Goal: Check status

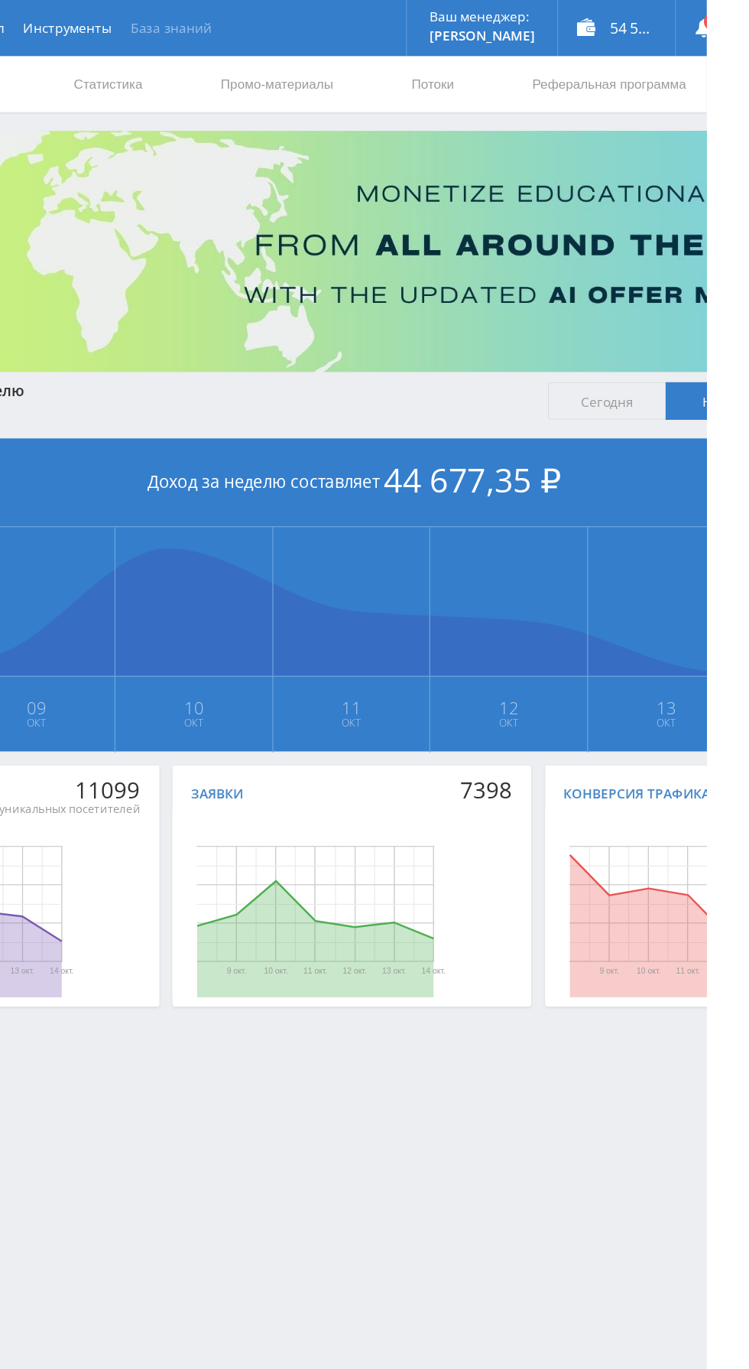
click at [305, 43] on link "База знаний" at bounding box center [311, 23] width 82 height 46
click at [255, 68] on link "Статистика" at bounding box center [259, 69] width 60 height 46
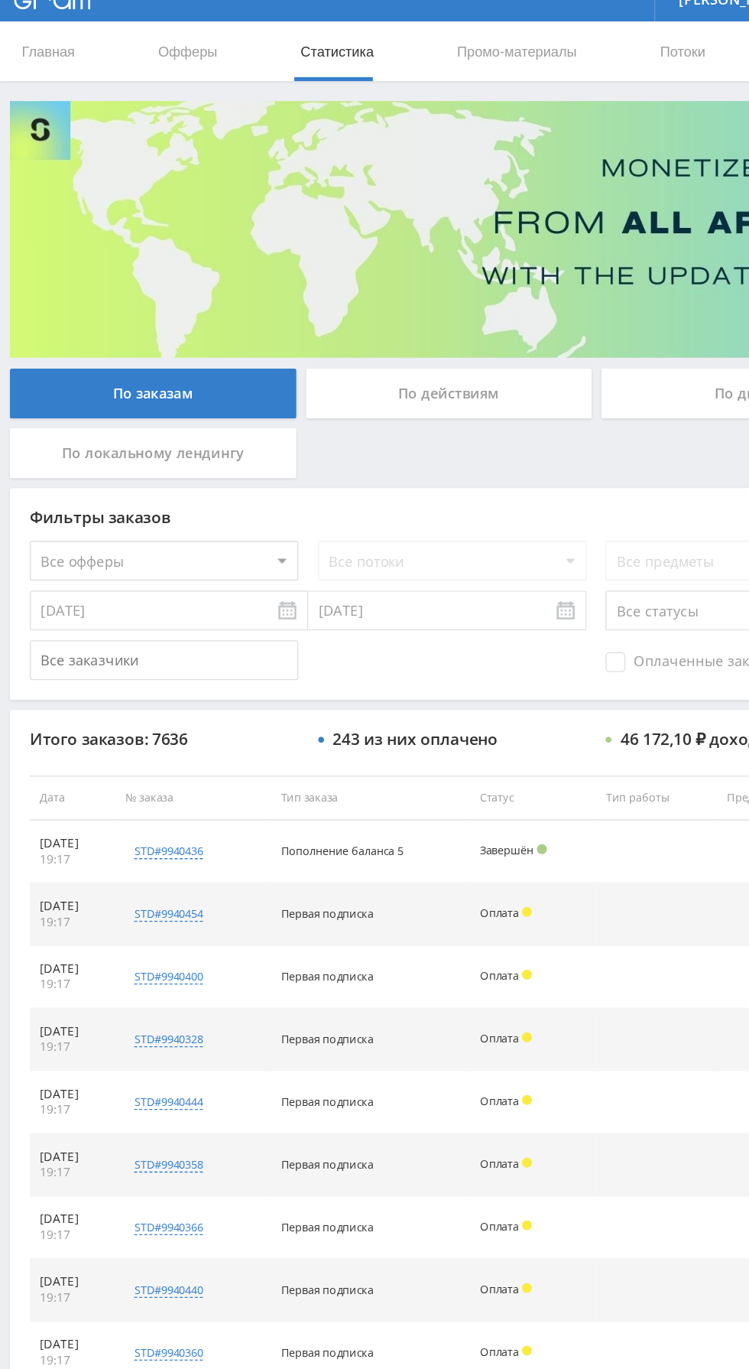
click at [541, 322] on div "По дням" at bounding box center [573, 332] width 220 height 38
click at [0, 0] on input "По дням" at bounding box center [0, 0] width 0 height 0
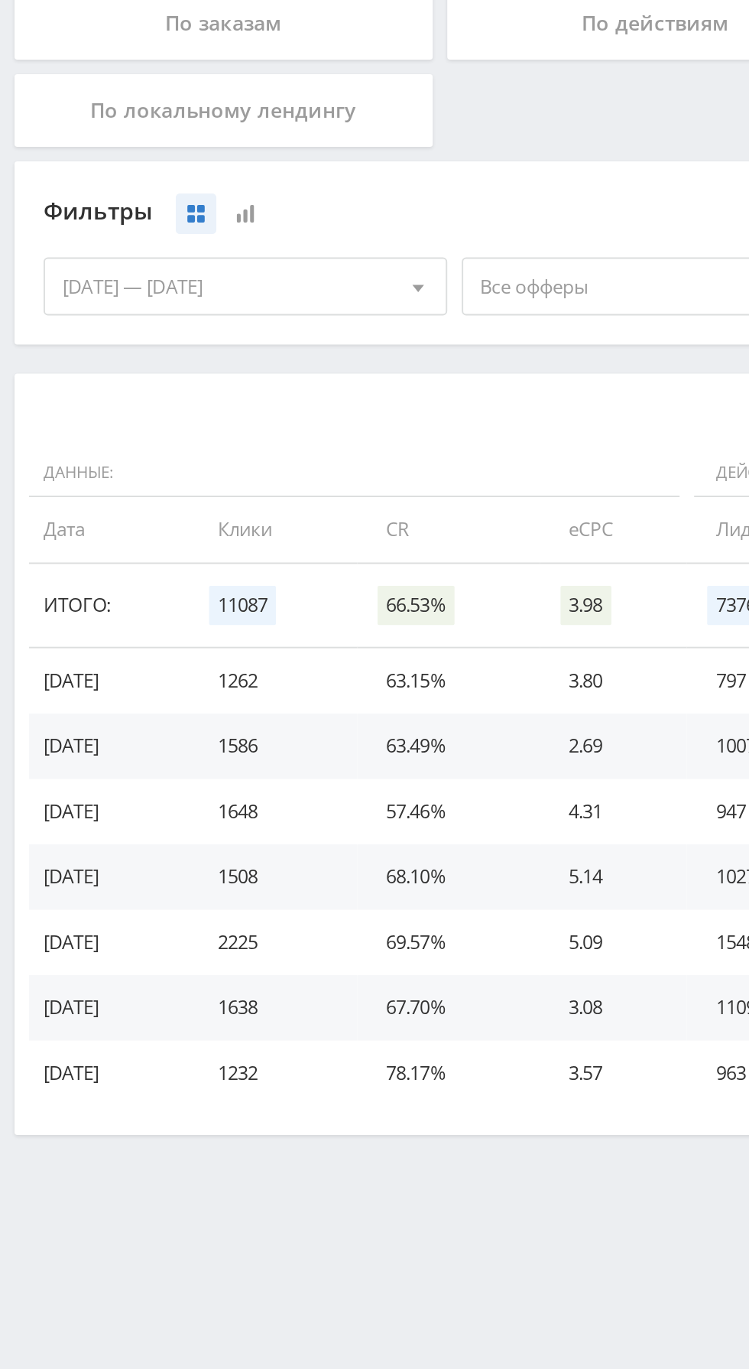
click at [331, 483] on span "Все офферы" at bounding box center [342, 470] width 179 height 29
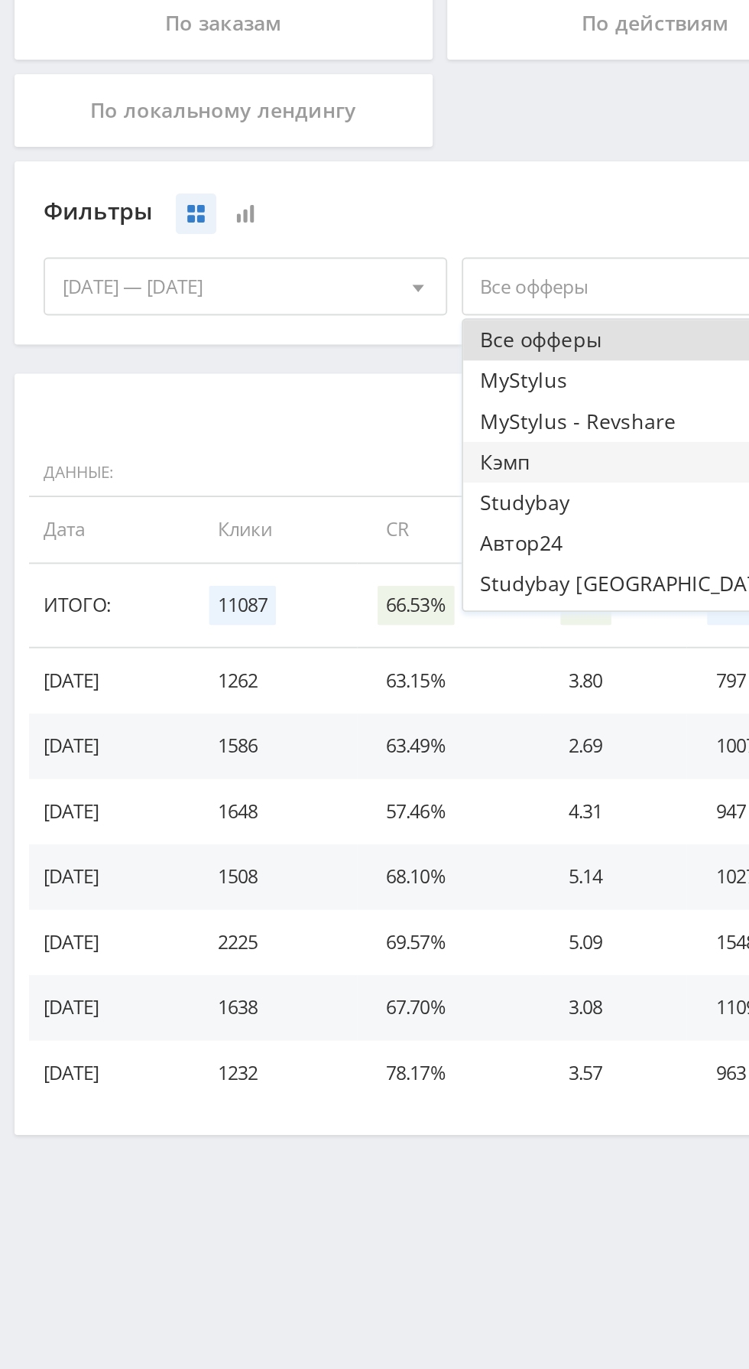
click at [314, 564] on button "Кэмп" at bounding box center [349, 562] width 211 height 21
